Goal: Information Seeking & Learning: Learn about a topic

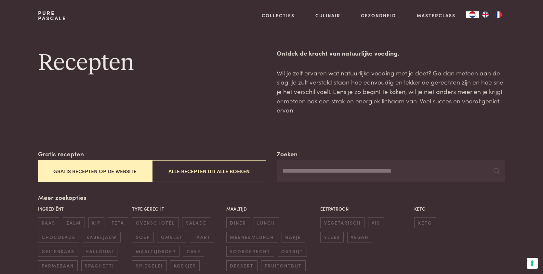
click at [112, 170] on button "Gratis recepten op de website" at bounding box center [95, 171] width 114 height 22
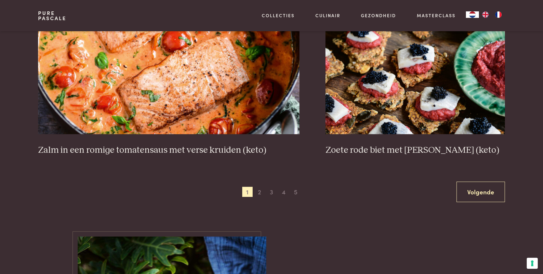
scroll to position [1255, 0]
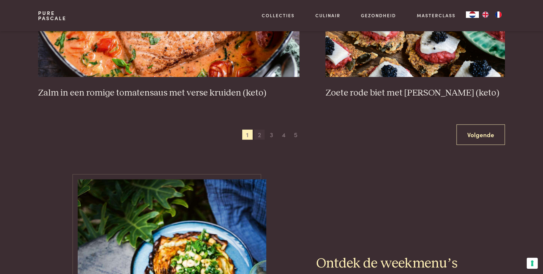
click at [260, 133] on span "2" at bounding box center [259, 135] width 10 height 10
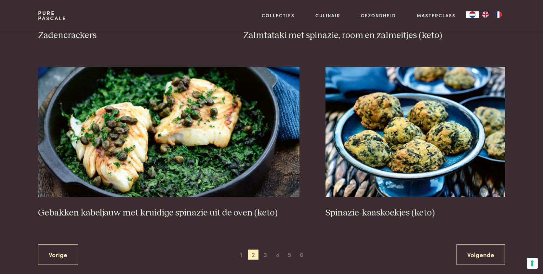
scroll to position [1158, 0]
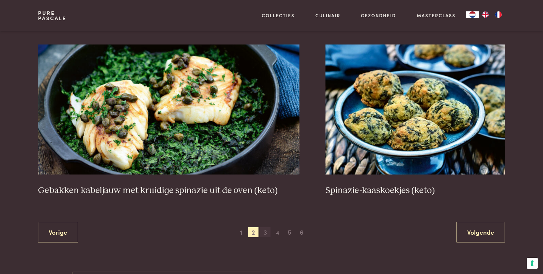
click at [264, 232] on span "3" at bounding box center [265, 232] width 10 height 10
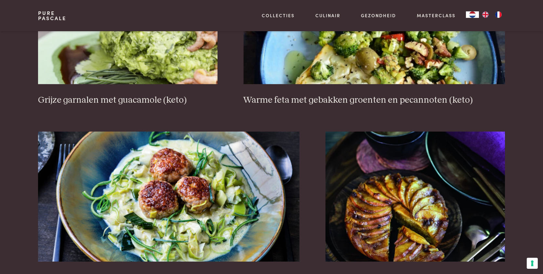
scroll to position [1190, 0]
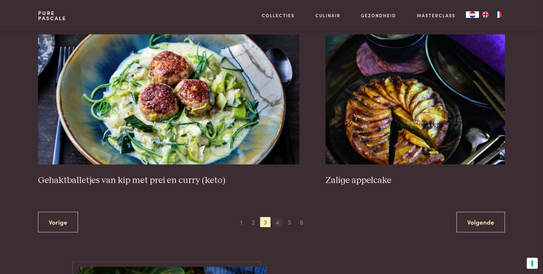
click at [279, 221] on span "4" at bounding box center [278, 222] width 10 height 10
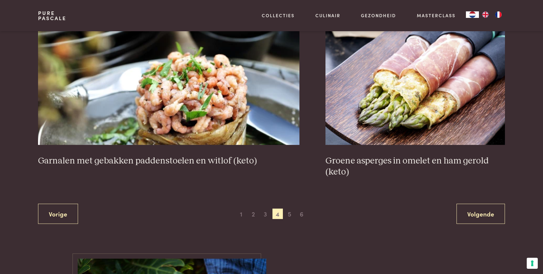
scroll to position [1190, 0]
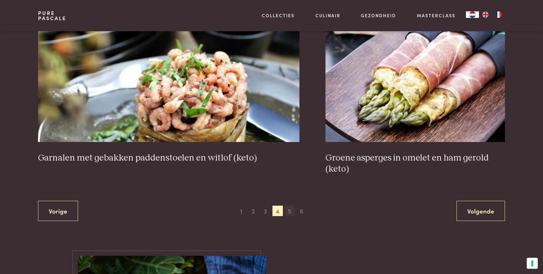
click at [287, 211] on span "5" at bounding box center [290, 211] width 10 height 10
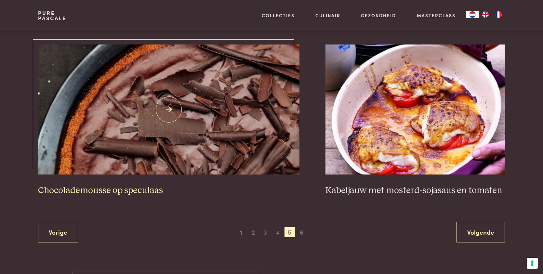
scroll to position [1190, 0]
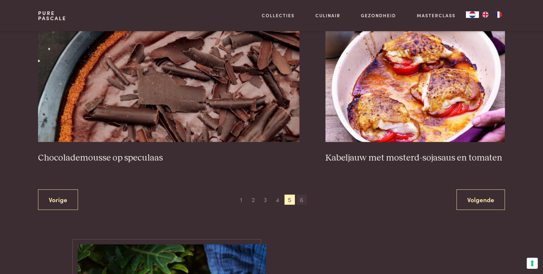
click at [299, 201] on span "6" at bounding box center [302, 200] width 10 height 10
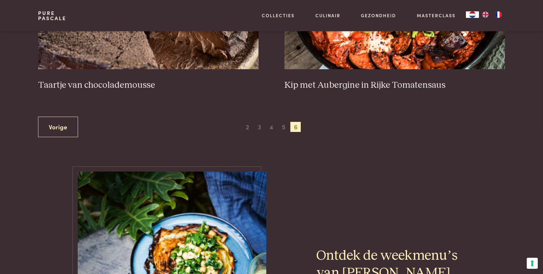
scroll to position [442, 0]
